Goal: Task Accomplishment & Management: Complete application form

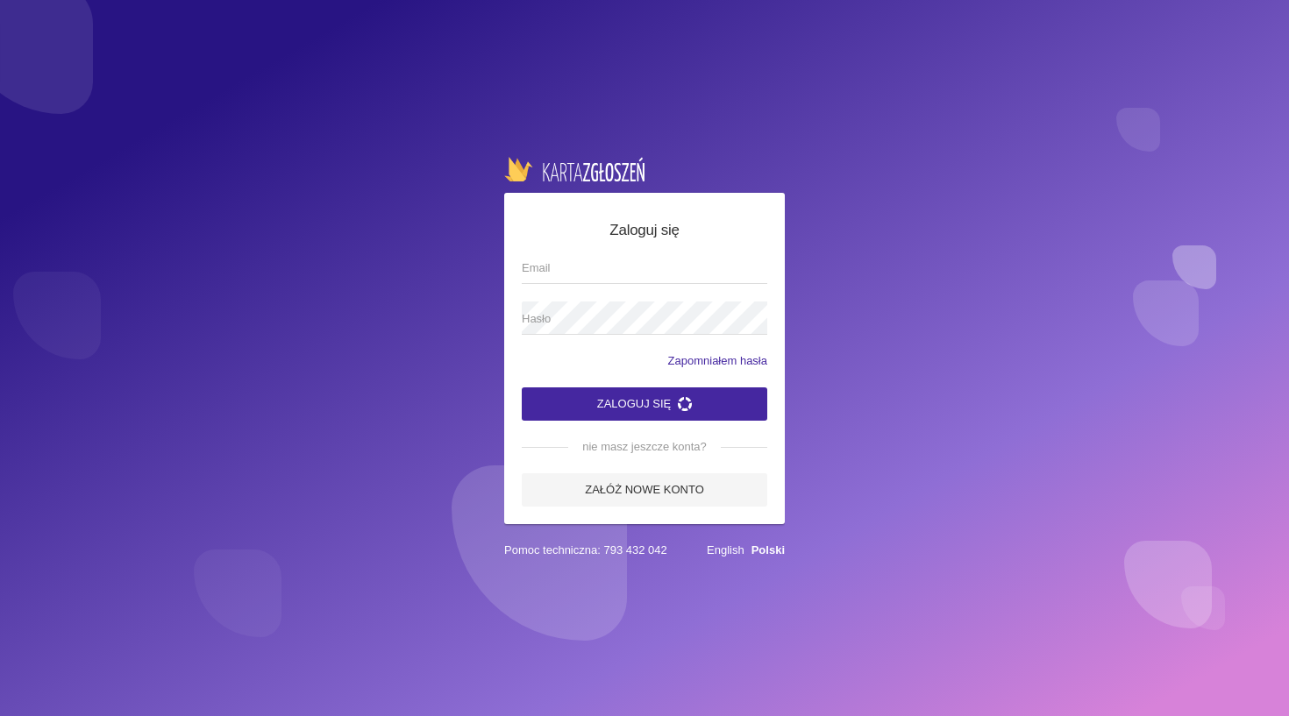
click at [567, 264] on input "Email" at bounding box center [645, 267] width 246 height 33
type input "[EMAIL_ADDRESS][DOMAIN_NAME]"
click at [645, 403] on button "Zaloguj się" at bounding box center [645, 404] width 246 height 33
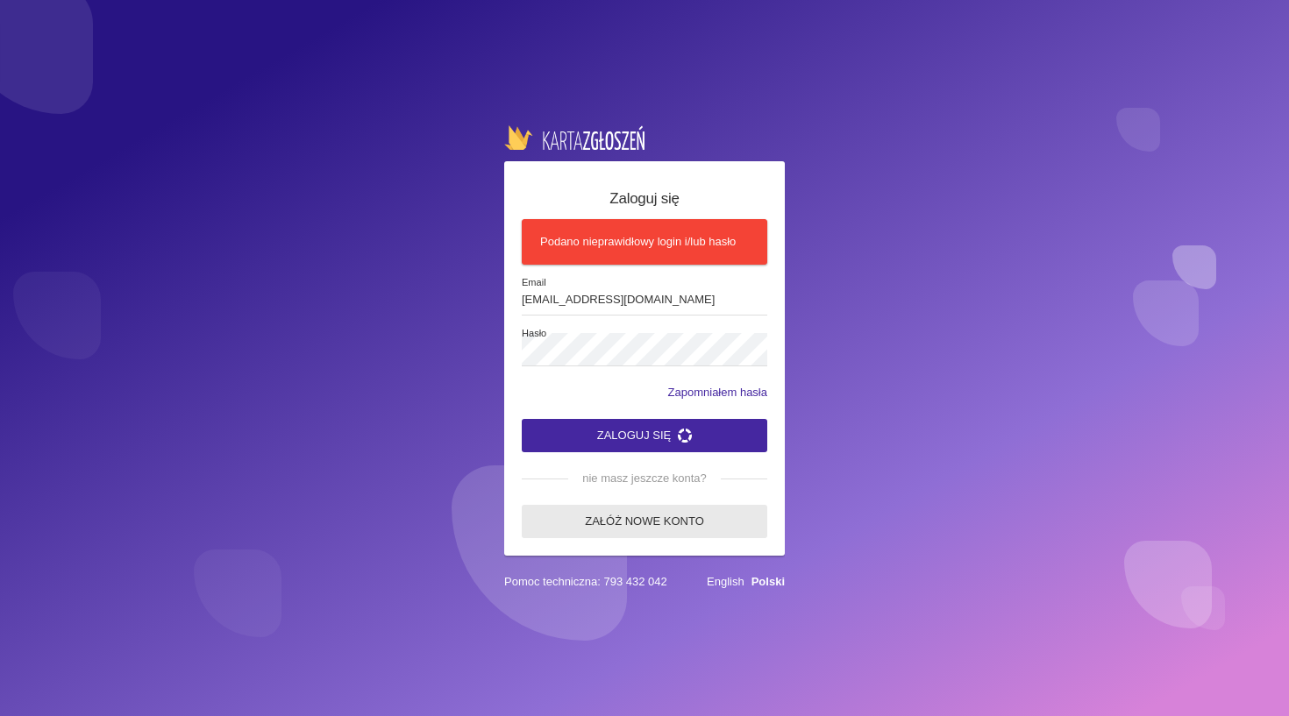
click at [625, 525] on link "Załóż nowe konto" at bounding box center [645, 521] width 246 height 33
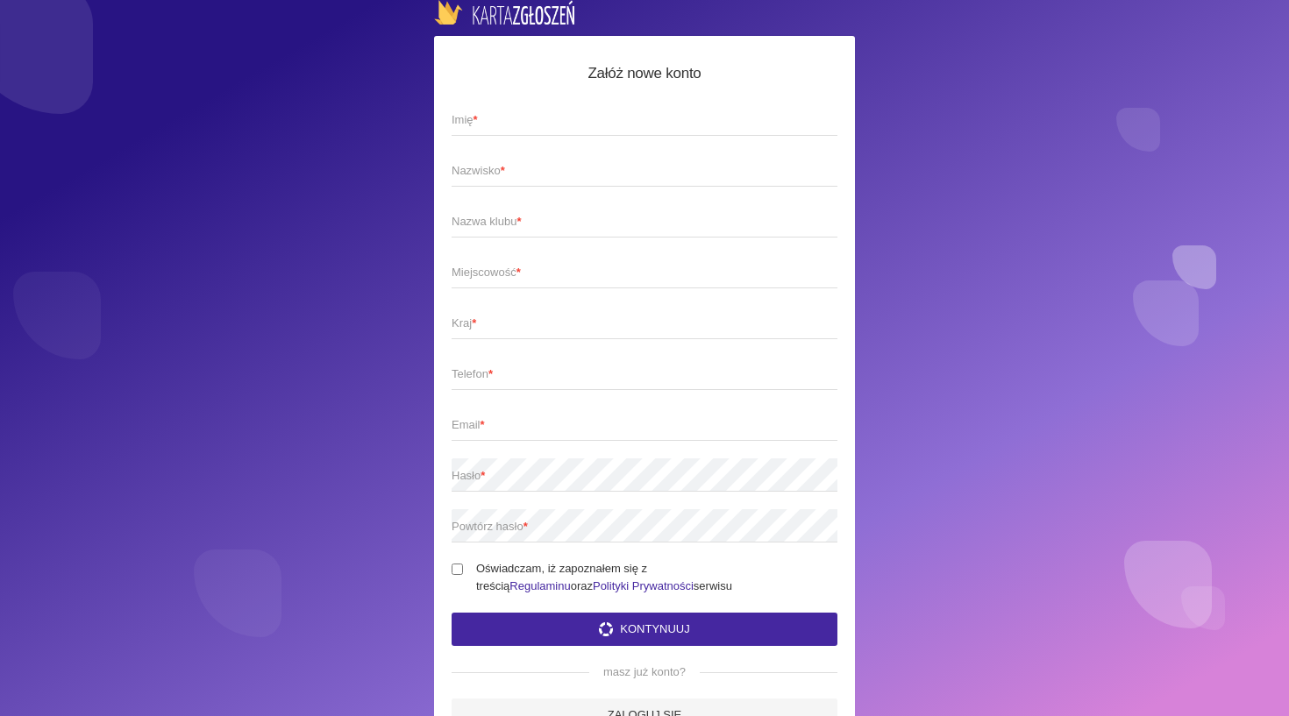
click at [487, 118] on span "Imię *" at bounding box center [636, 120] width 368 height 18
click at [487, 118] on input "Imię *" at bounding box center [645, 119] width 386 height 33
type input "[PERSON_NAME]"
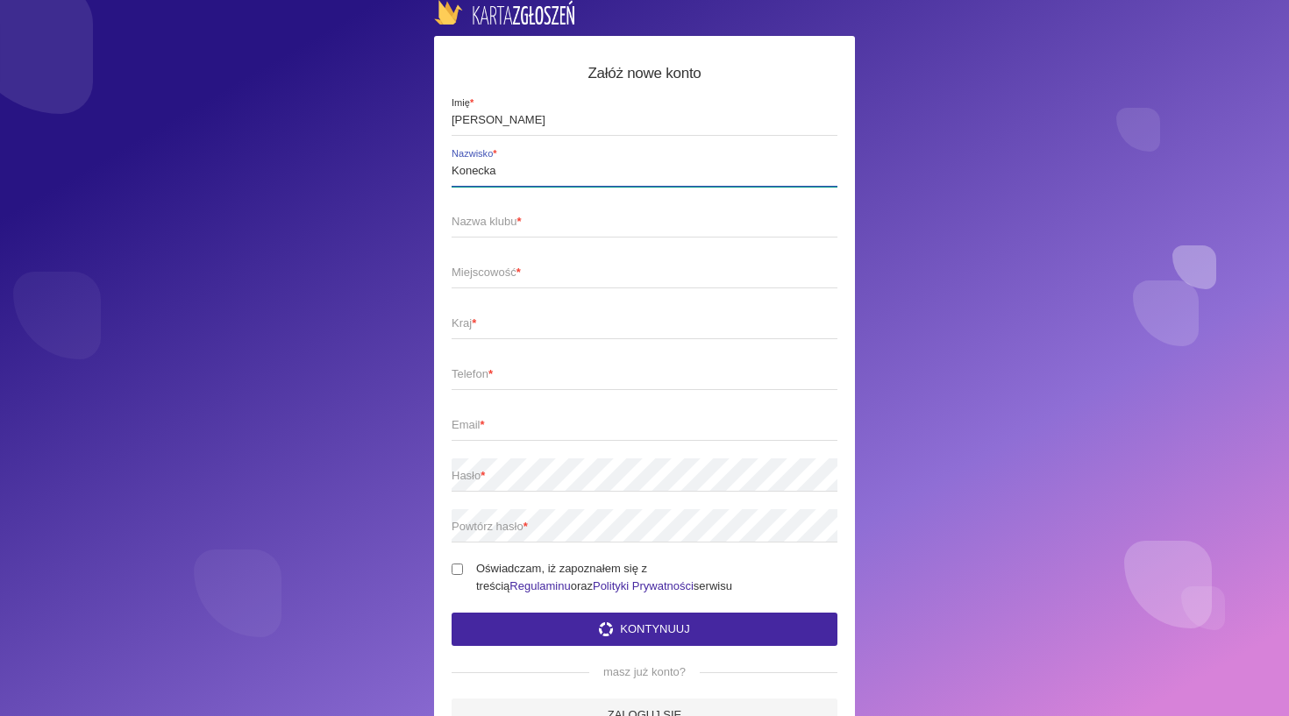
type input "Konecka"
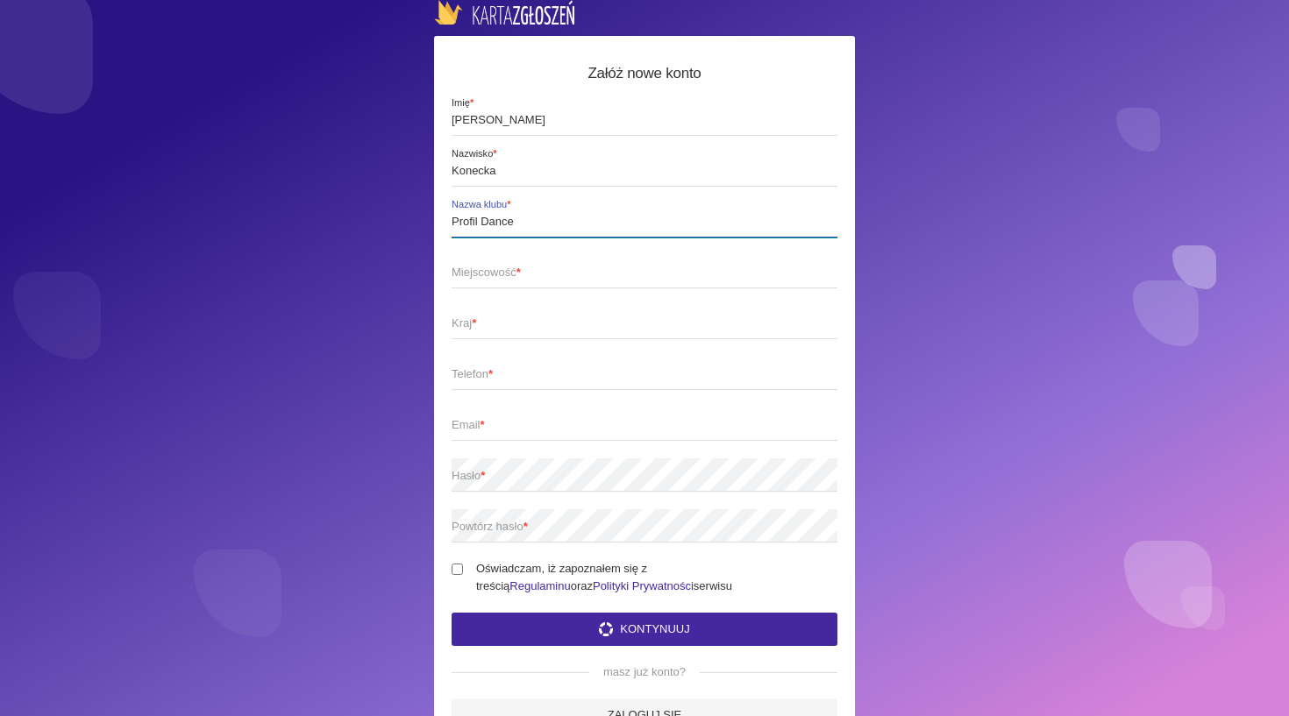
type input "Profil Dance"
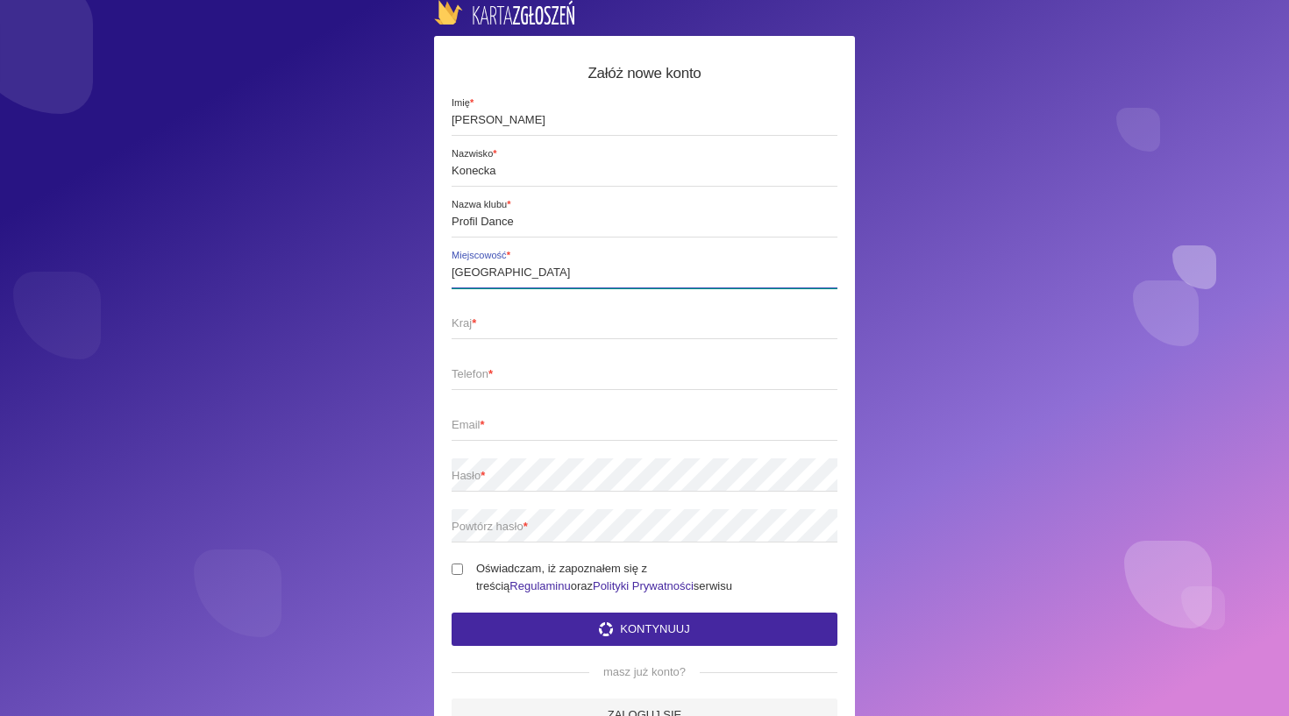
type input "[GEOGRAPHIC_DATA]"
type input "Polska"
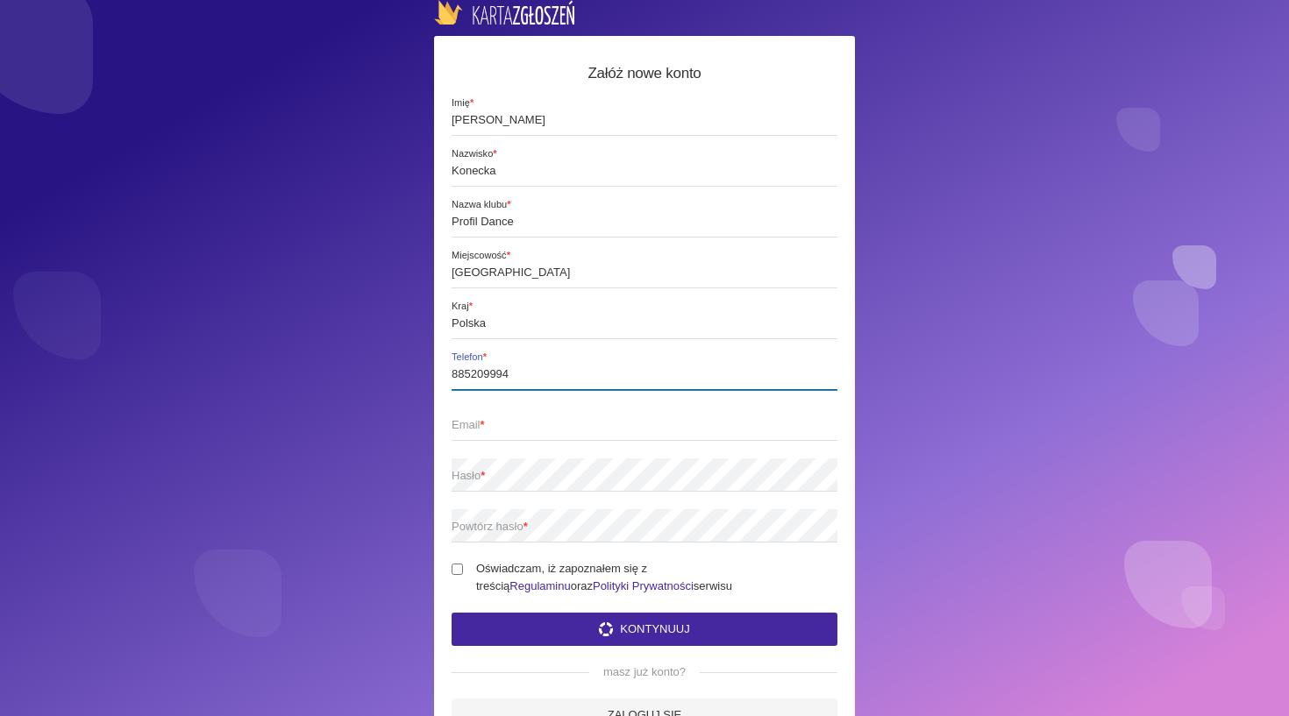
type input "885209994"
click at [557, 424] on span "Email *" at bounding box center [636, 426] width 368 height 18
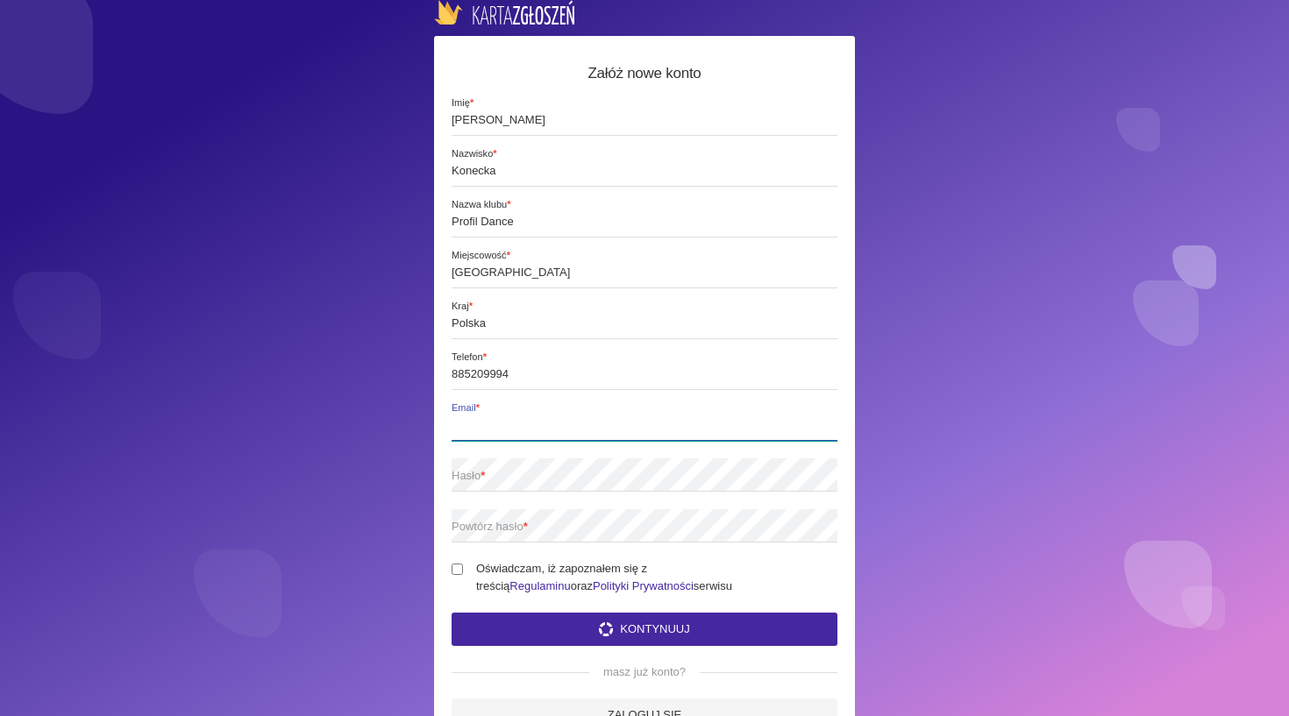
click at [557, 424] on input "Email *" at bounding box center [645, 424] width 386 height 33
type input "[EMAIL_ADDRESS][DOMAIN_NAME]"
click at [530, 478] on span "Hasło *" at bounding box center [636, 476] width 368 height 18
click at [457, 529] on span "Powtórz hasło *" at bounding box center [636, 527] width 368 height 18
click at [457, 568] on input "Oświadczam, iż zapoznałem się z treścią Regulaminu oraz Polityki Prywatności se…" at bounding box center [457, 569] width 11 height 11
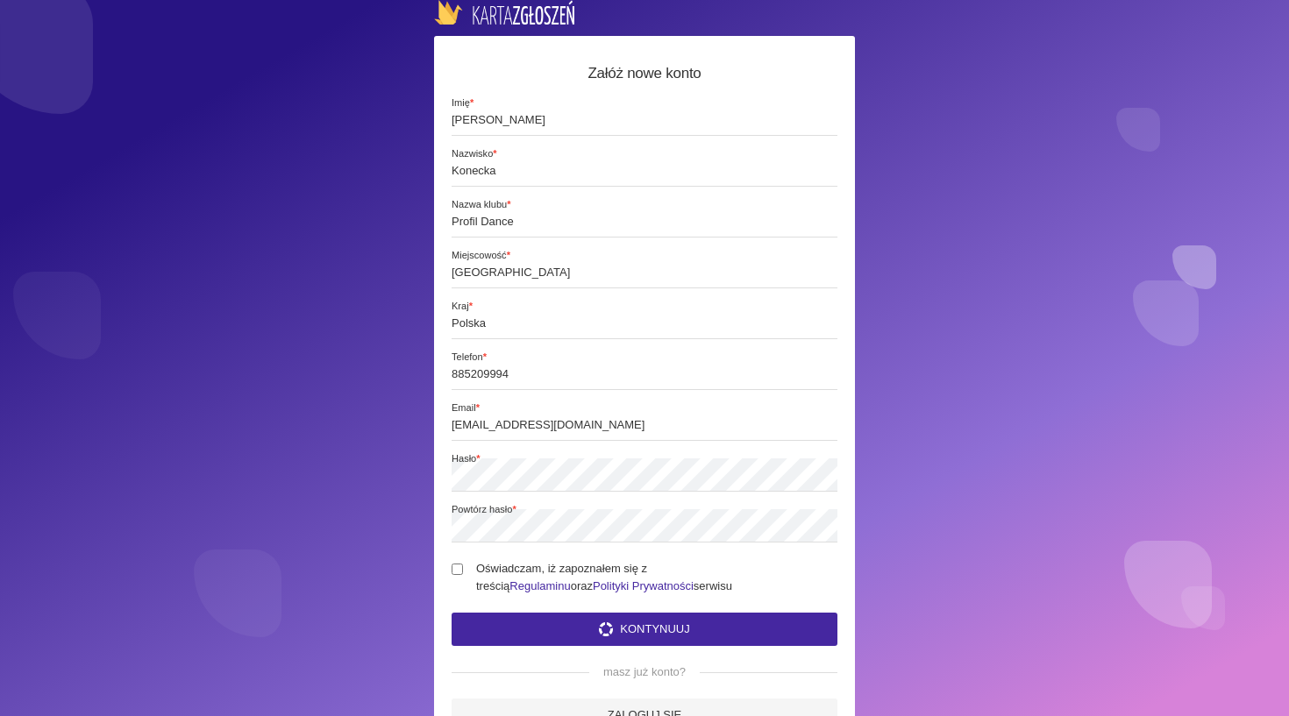
checkbox input "true"
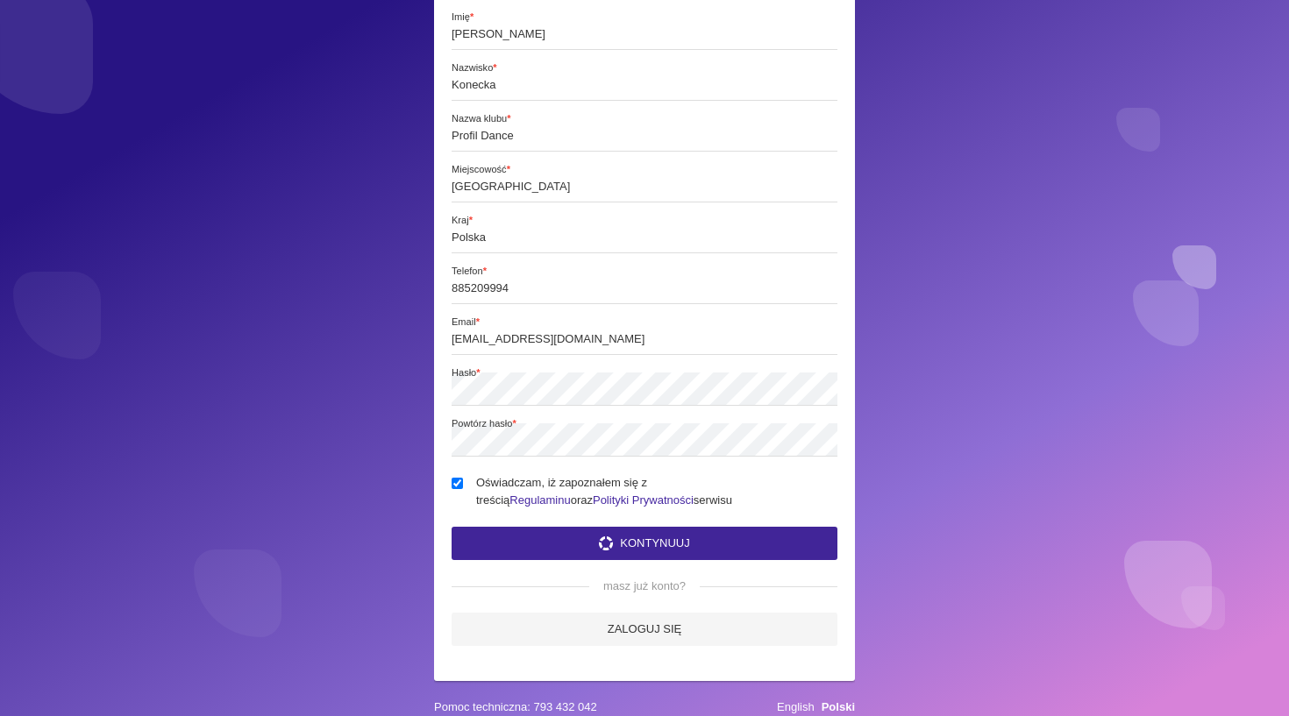
scroll to position [87, 0]
click at [659, 545] on button "Kontynuuj" at bounding box center [645, 543] width 386 height 33
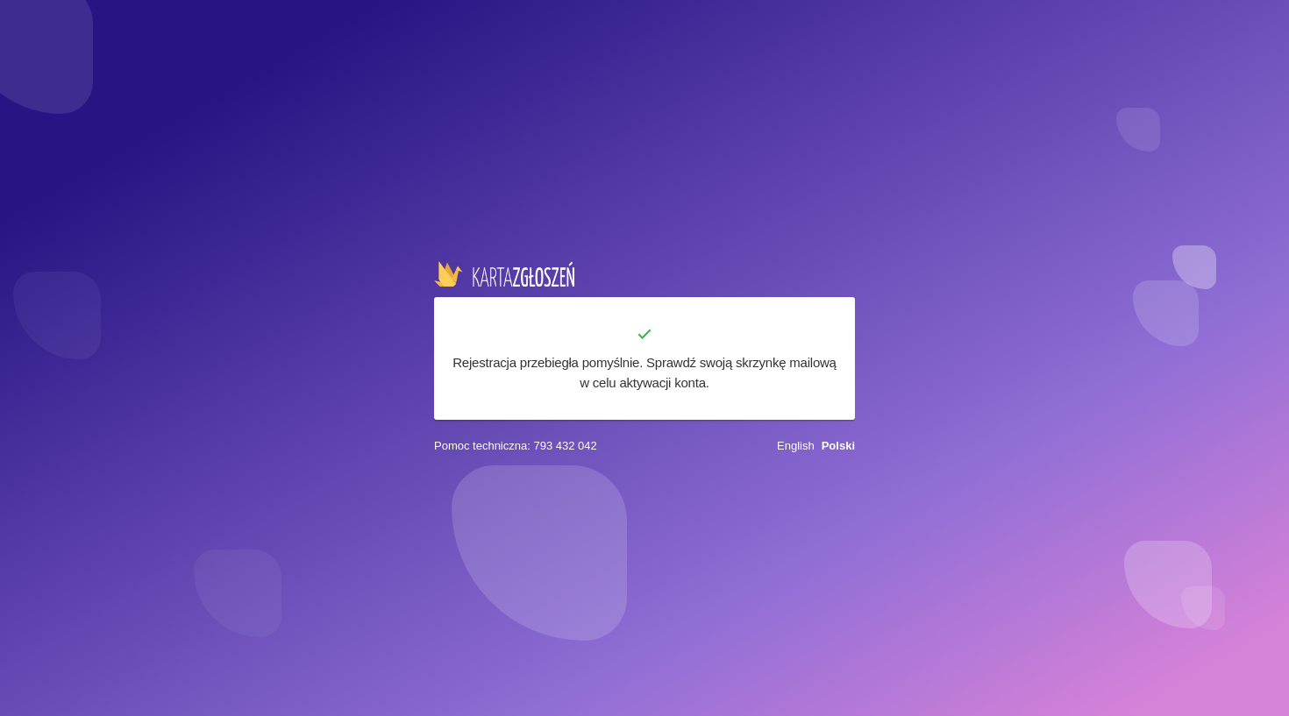
scroll to position [0, 0]
click at [693, 388] on h6 "Rejestracja przebiegła pomyślnie. Sprawdź swoją skrzynkę mailową w celu aktywac…" at bounding box center [645, 373] width 386 height 40
click at [570, 385] on h6 "Rejestracja przebiegła pomyślnie. Sprawdź swoją skrzynkę mailową w celu aktywac…" at bounding box center [645, 373] width 386 height 40
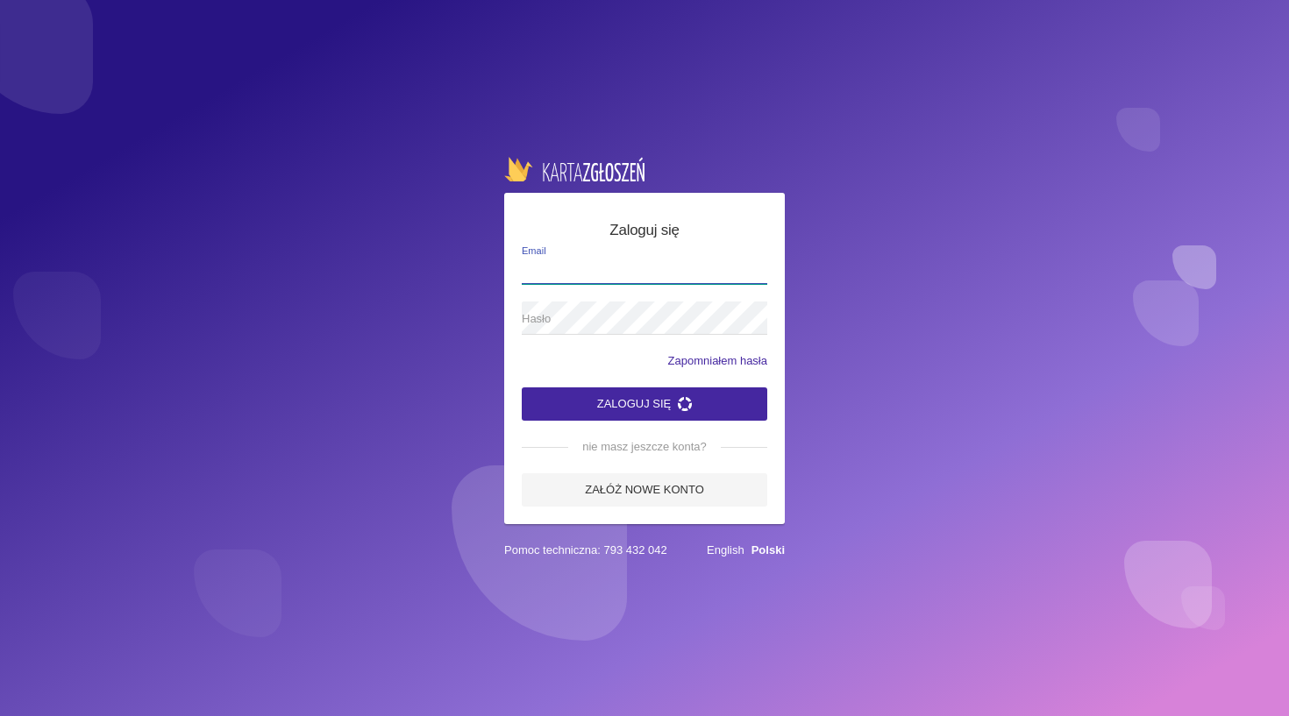
type input "[EMAIL_ADDRESS][DOMAIN_NAME]"
click at [645, 403] on button "Zaloguj się" at bounding box center [645, 404] width 246 height 33
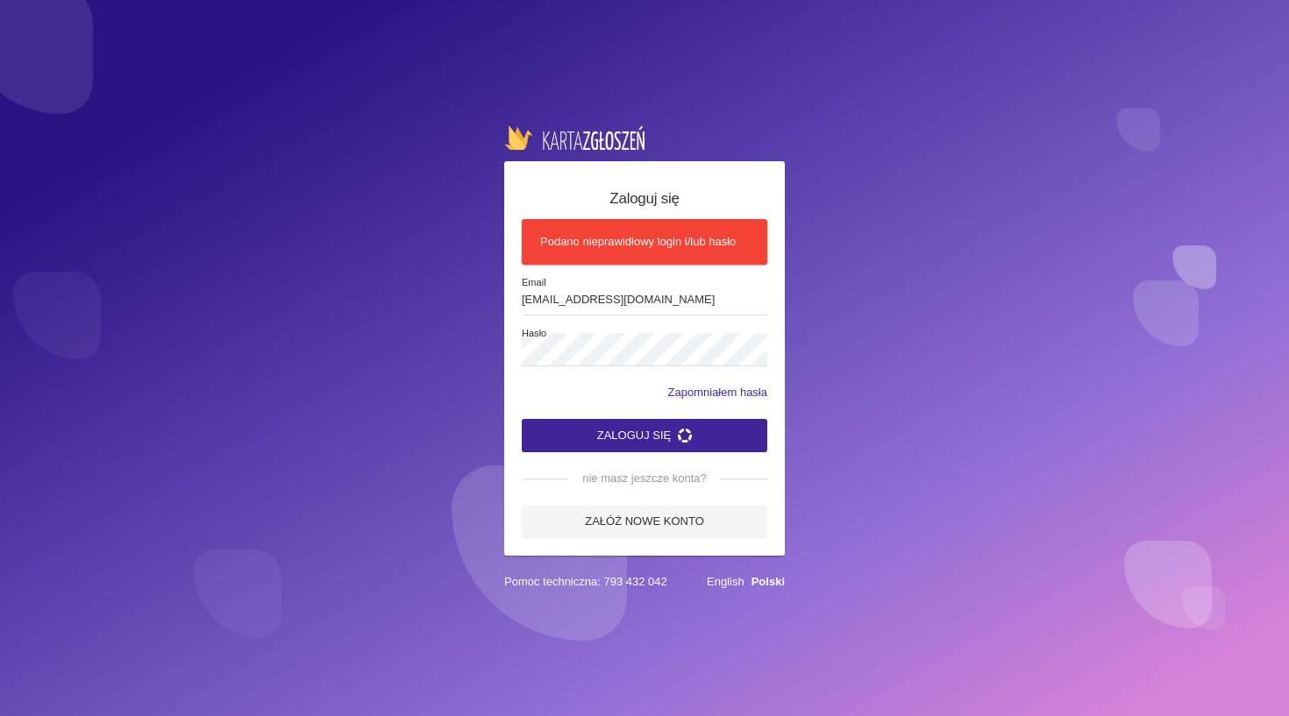
click at [654, 424] on button "Zaloguj się" at bounding box center [645, 435] width 246 height 33
click at [645, 431] on button "Zaloguj się" at bounding box center [645, 435] width 246 height 33
click at [656, 429] on button "Zaloguj się" at bounding box center [645, 435] width 246 height 33
click at [659, 306] on input "[EMAIL_ADDRESS][DOMAIN_NAME]" at bounding box center [645, 298] width 246 height 33
